Goal: Ask a question: Seek information or help from site administrators or community

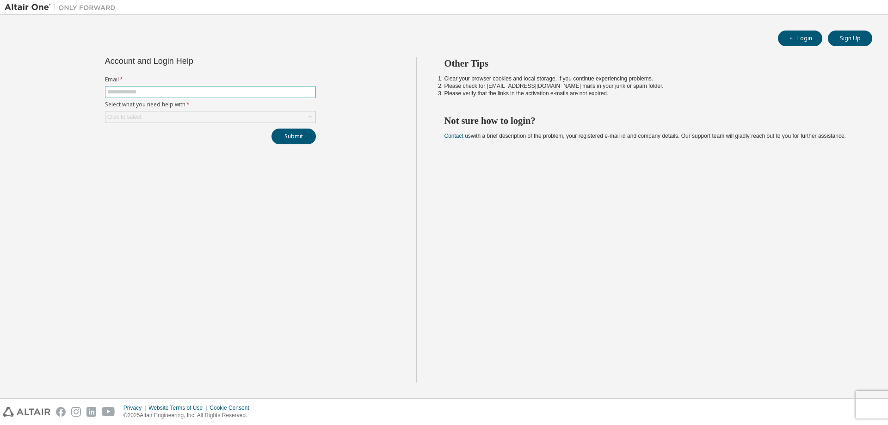
click at [226, 92] on input "text" at bounding box center [210, 91] width 206 height 7
type input "**********"
click at [229, 120] on div "Click to select" at bounding box center [210, 116] width 210 height 11
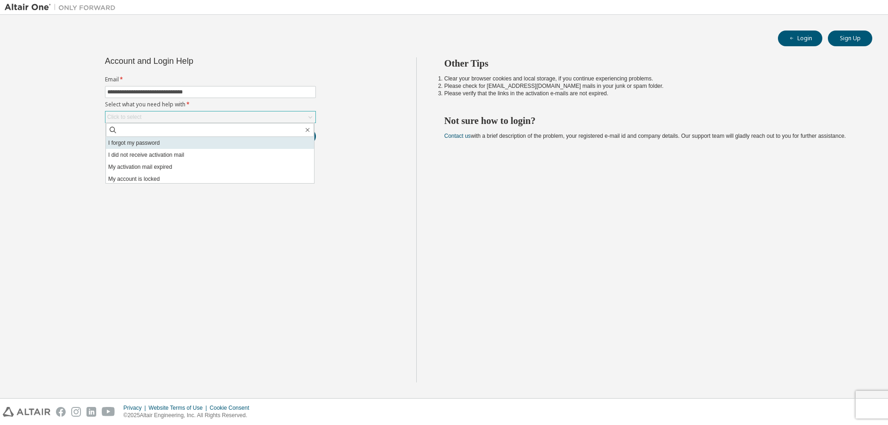
click at [225, 137] on li "I forgot my password" at bounding box center [210, 143] width 208 height 12
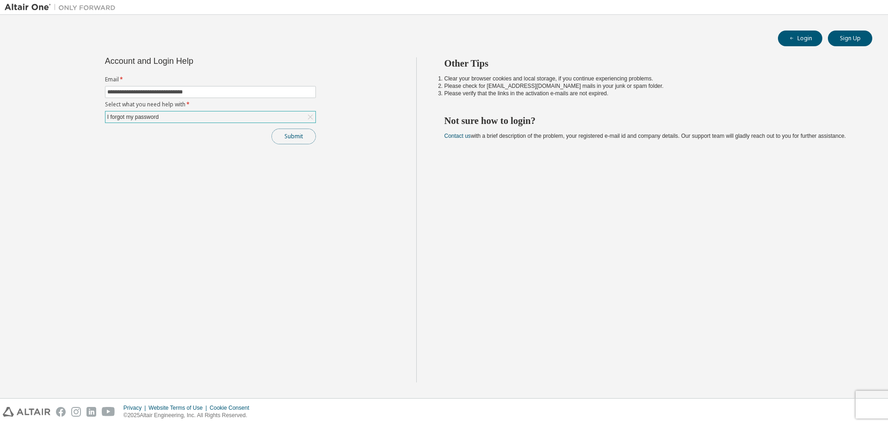
click at [284, 136] on button "Submit" at bounding box center [293, 137] width 44 height 16
click at [296, 134] on button "Submit" at bounding box center [293, 137] width 44 height 16
